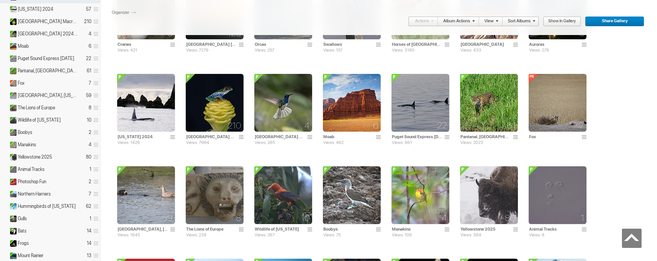
scroll to position [625, 0]
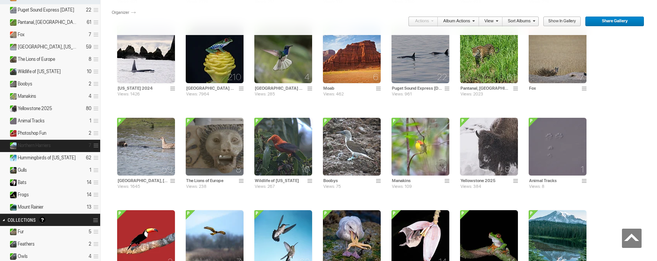
click at [41, 143] on span "Northern Harriers" at bounding box center [34, 146] width 33 height 6
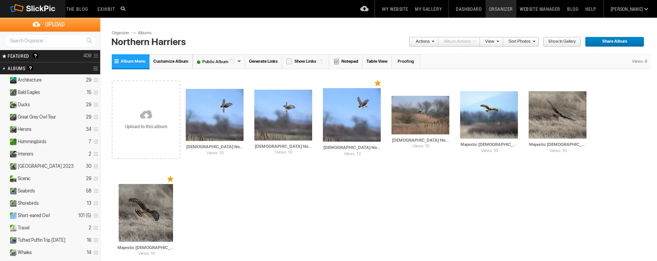
click at [166, 111] on link at bounding box center [146, 115] width 69 height 89
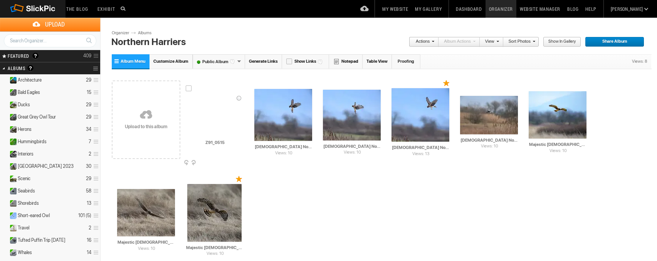
click at [231, 143] on input "Z91_0515" at bounding box center [215, 143] width 59 height 7
type input "Z"
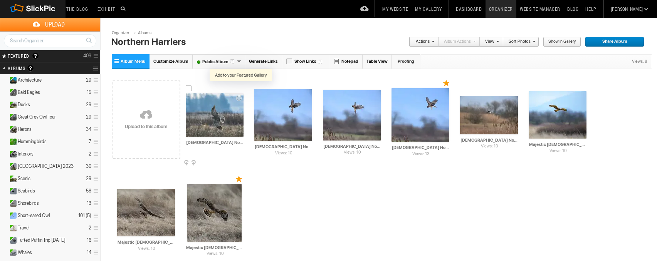
type input "[DEMOGRAPHIC_DATA] Northern Harrier"
click at [241, 89] on div at bounding box center [240, 88] width 7 height 6
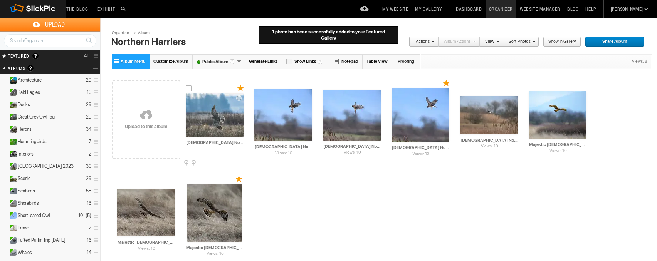
click at [220, 113] on img at bounding box center [215, 115] width 58 height 44
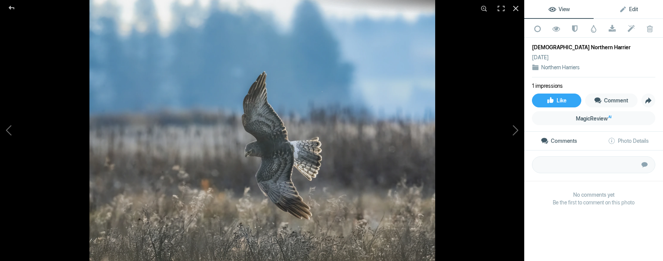
click at [633, 10] on span "Edit" at bounding box center [628, 9] width 19 height 6
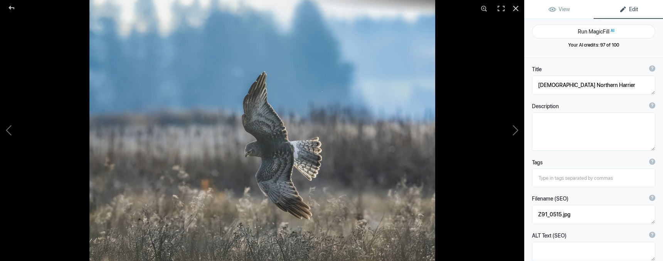
click at [577, 32] on button "Run MagicFill AI" at bounding box center [593, 32] width 123 height 14
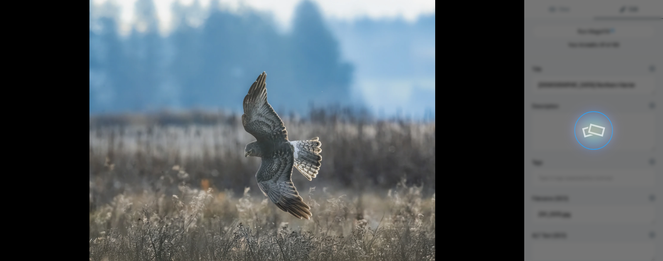
type textarea "[DEMOGRAPHIC_DATA] Northern Harrier in Flight Over [GEOGRAPHIC_DATA]"
type textarea "This stunning image captures a [DEMOGRAPHIC_DATA] Northern Harrier soaring grac…"
type textarea "[DEMOGRAPHIC_DATA]-northern-harrier-in-flight.jpg"
type textarea "A [DEMOGRAPHIC_DATA] Northern Harrier flying over a marshland, showcasing its w…"
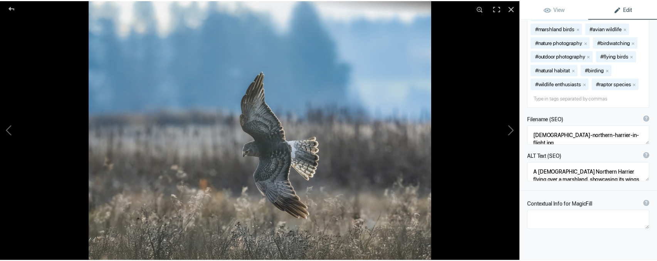
scroll to position [237, 0]
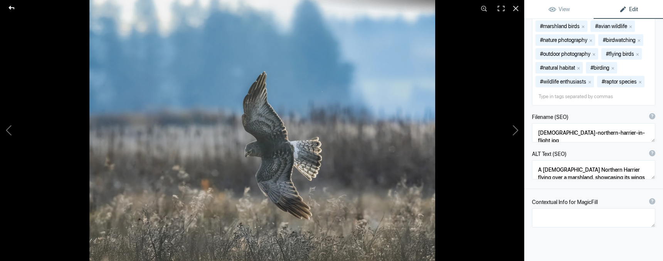
click at [9, 8] on div at bounding box center [12, 7] width 28 height 15
